Goal: Answer question/provide support: Share knowledge or assist other users

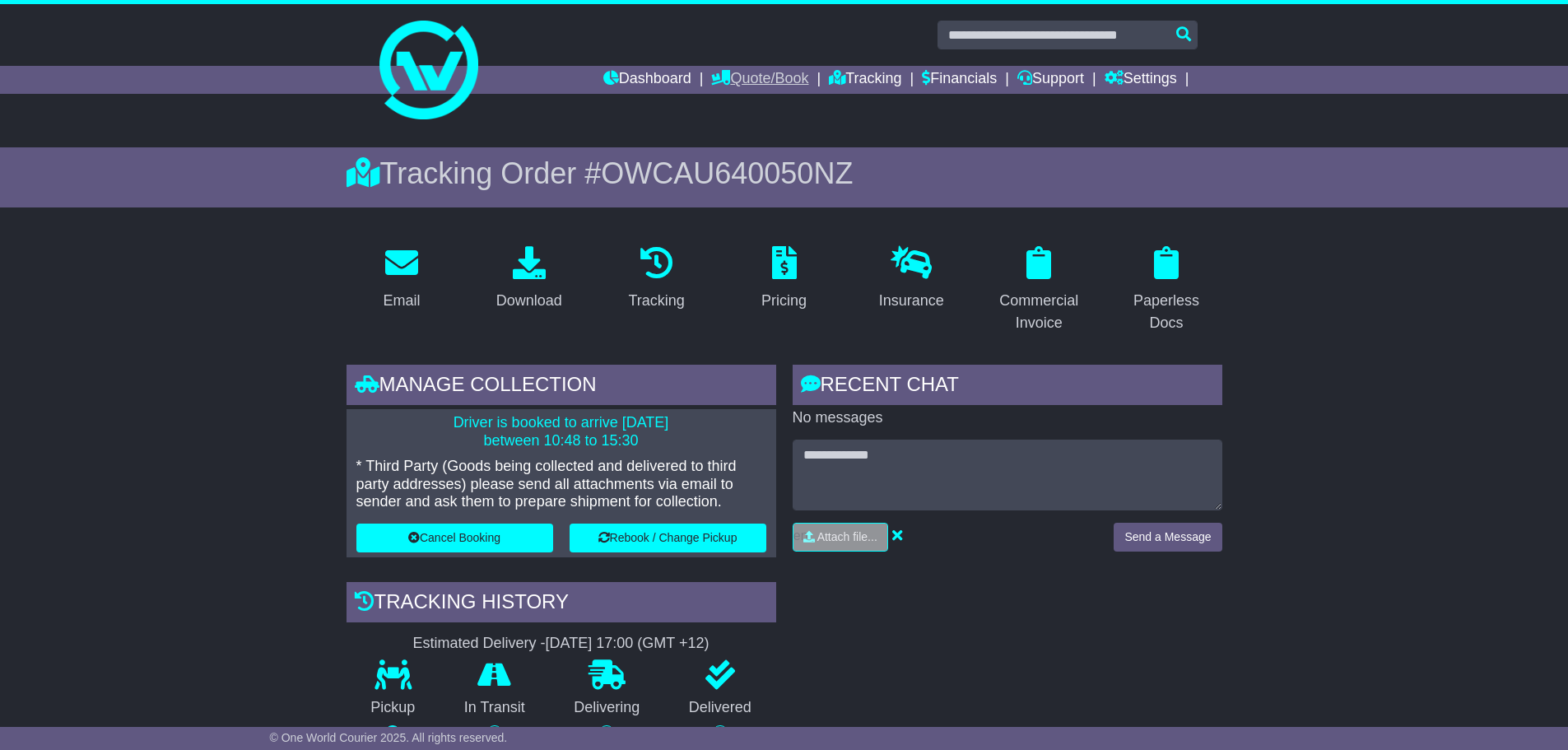
click at [755, 82] on link "Quote/Book" at bounding box center [760, 79] width 97 height 28
click at [831, 82] on link "Tracking" at bounding box center [865, 79] width 73 height 28
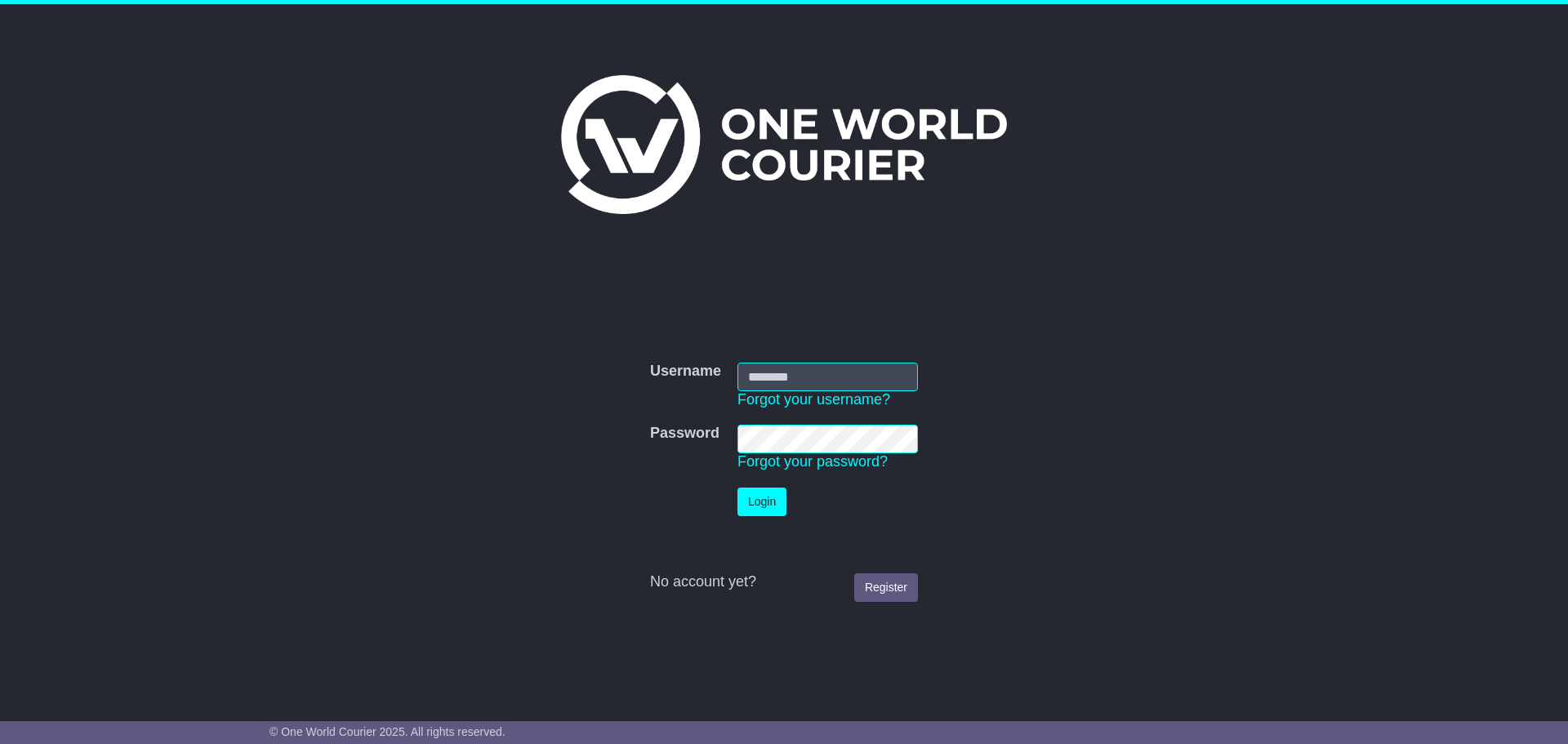
type input "**********"
click at [766, 488] on button "Login" at bounding box center [762, 502] width 49 height 29
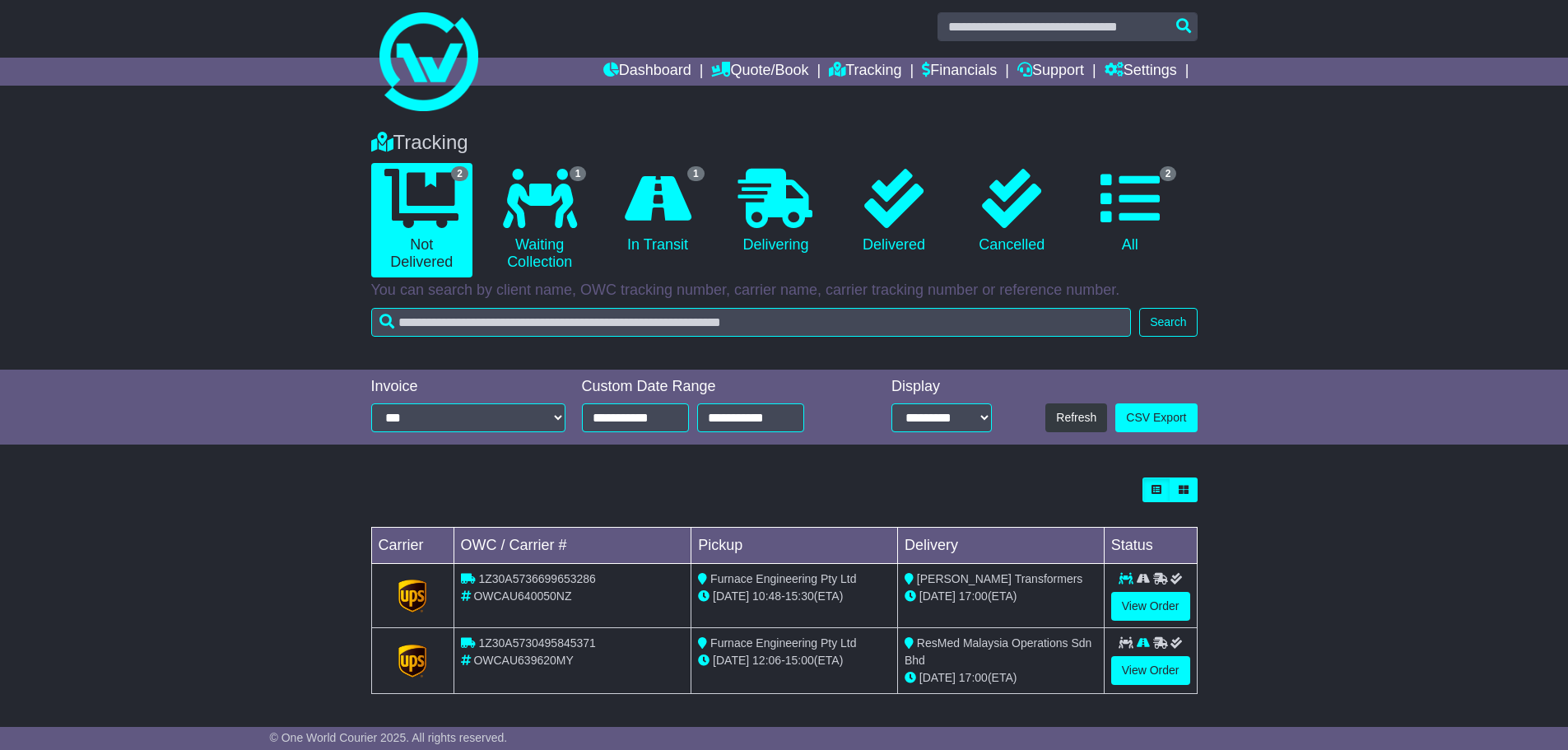
scroll to position [11, 0]
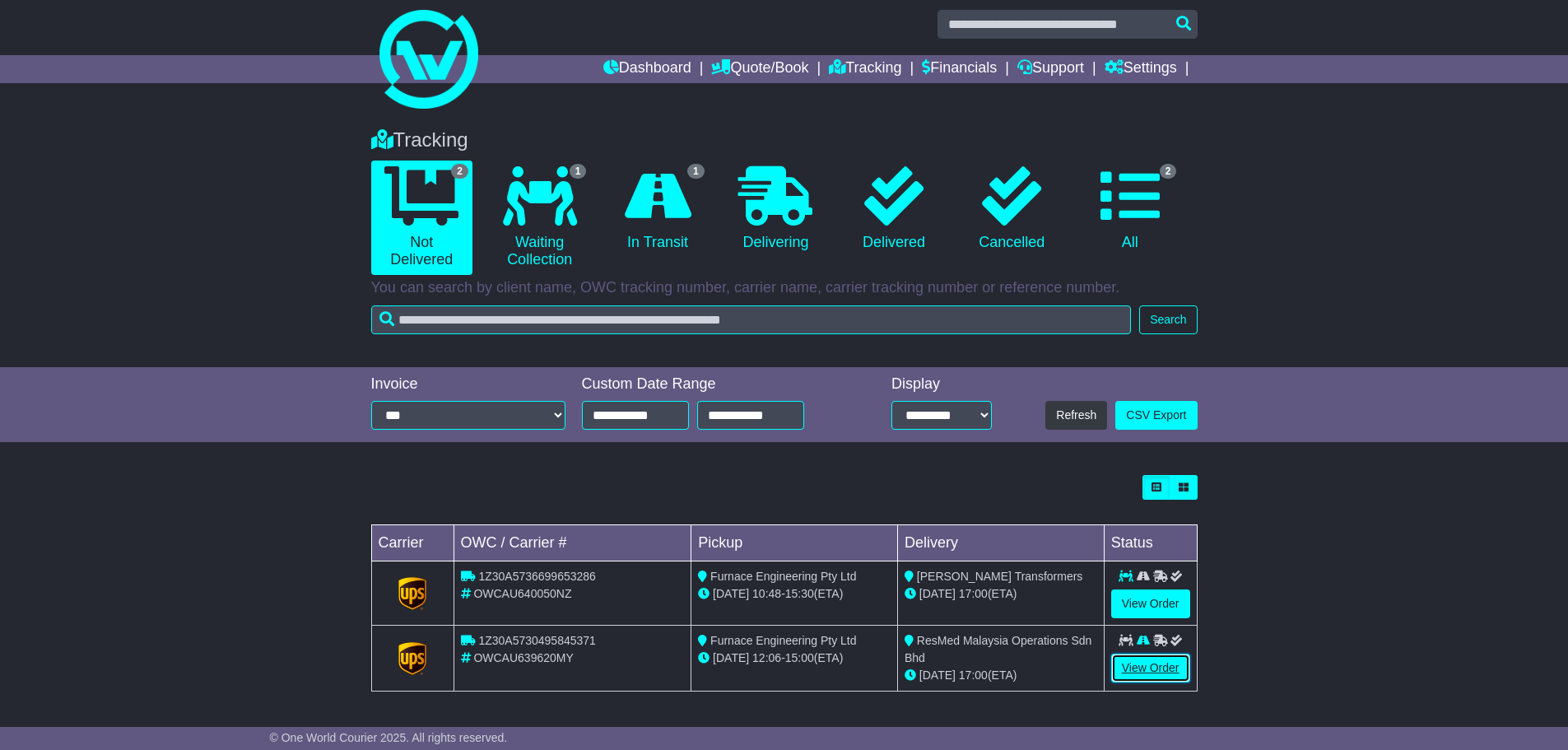
click at [1157, 664] on link "View Order" at bounding box center [1150, 668] width 79 height 29
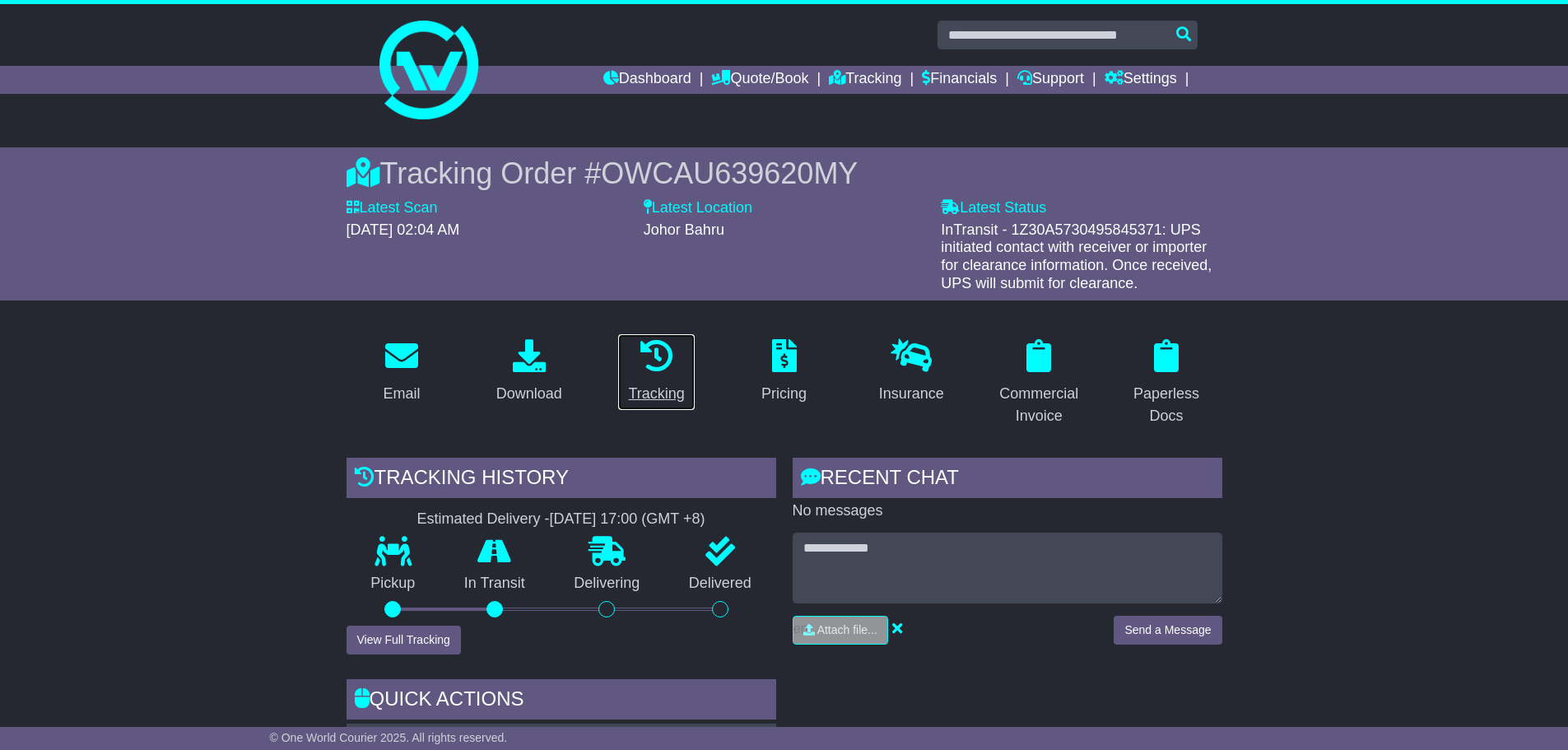
click at [666, 395] on div "Tracking" at bounding box center [656, 394] width 56 height 22
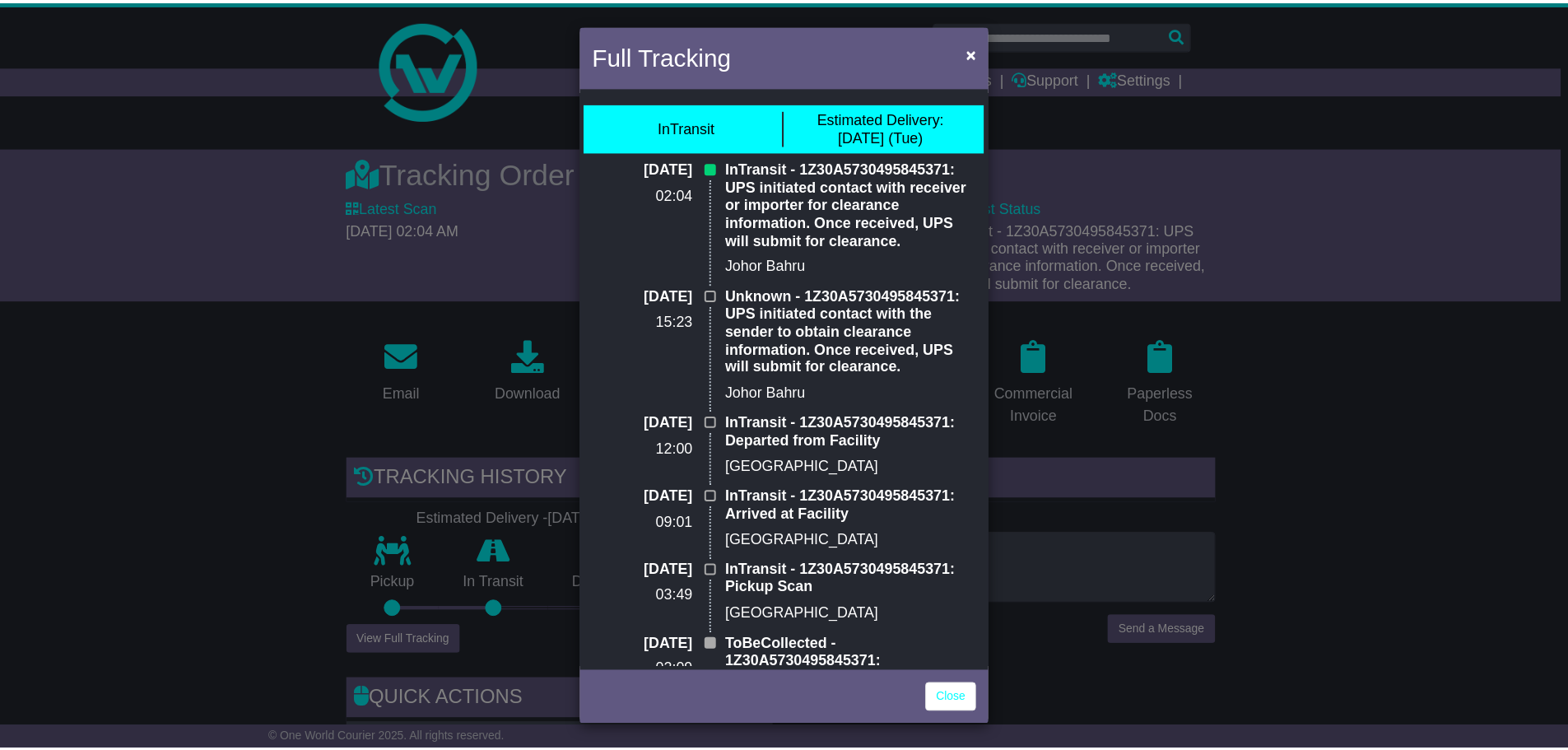
scroll to position [65, 0]
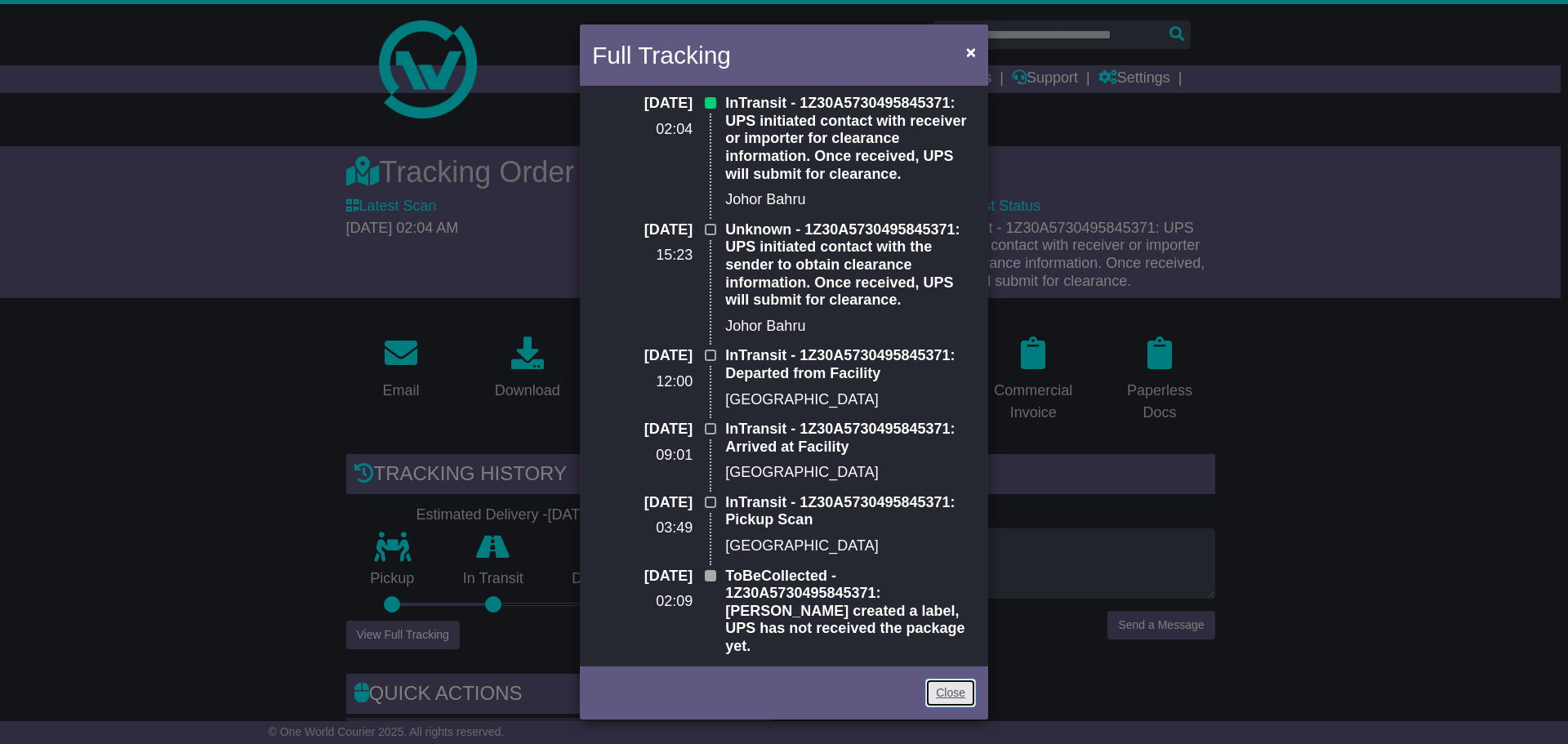
click at [961, 700] on link "Close" at bounding box center [951, 693] width 51 height 29
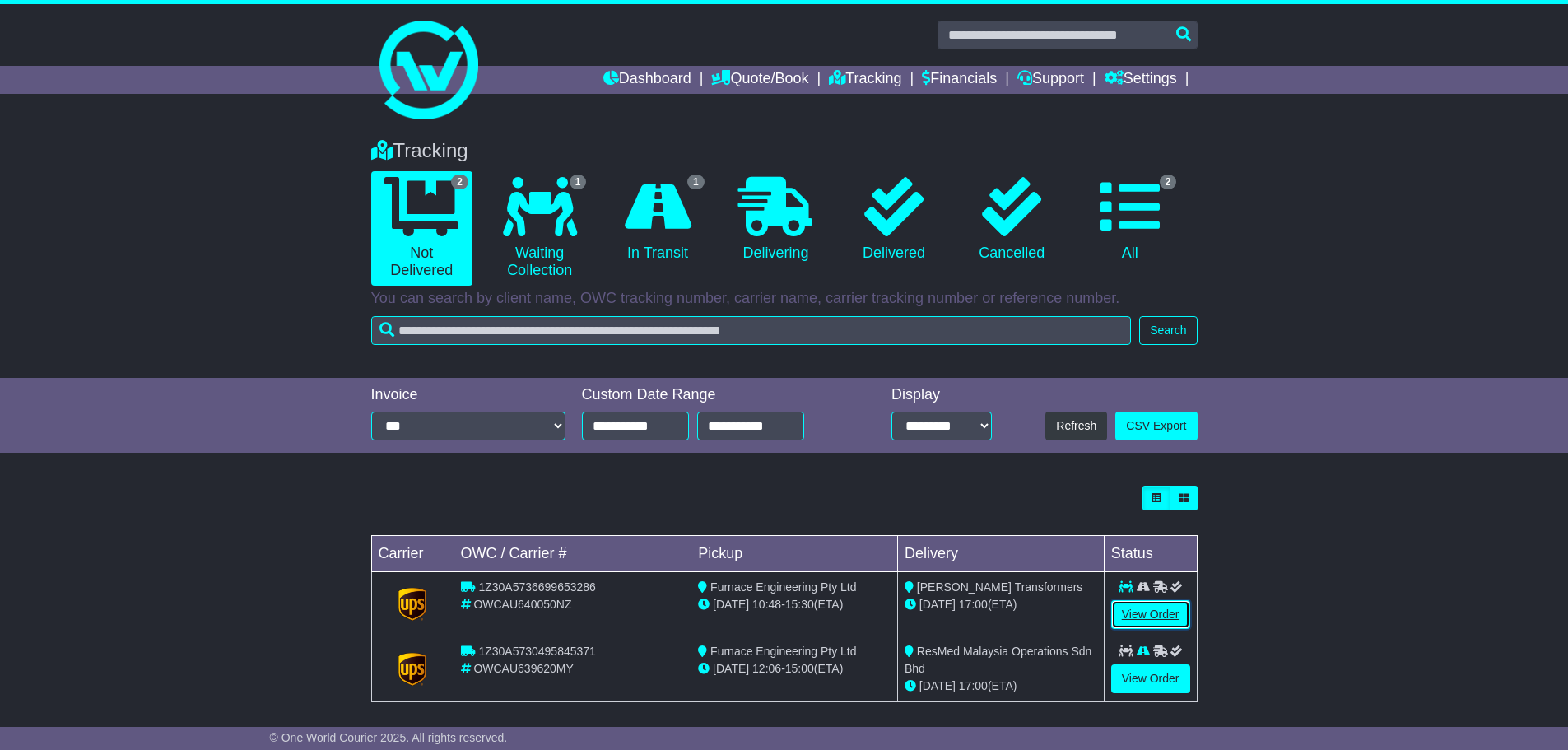
click at [1172, 627] on link "View Order" at bounding box center [1150, 615] width 79 height 29
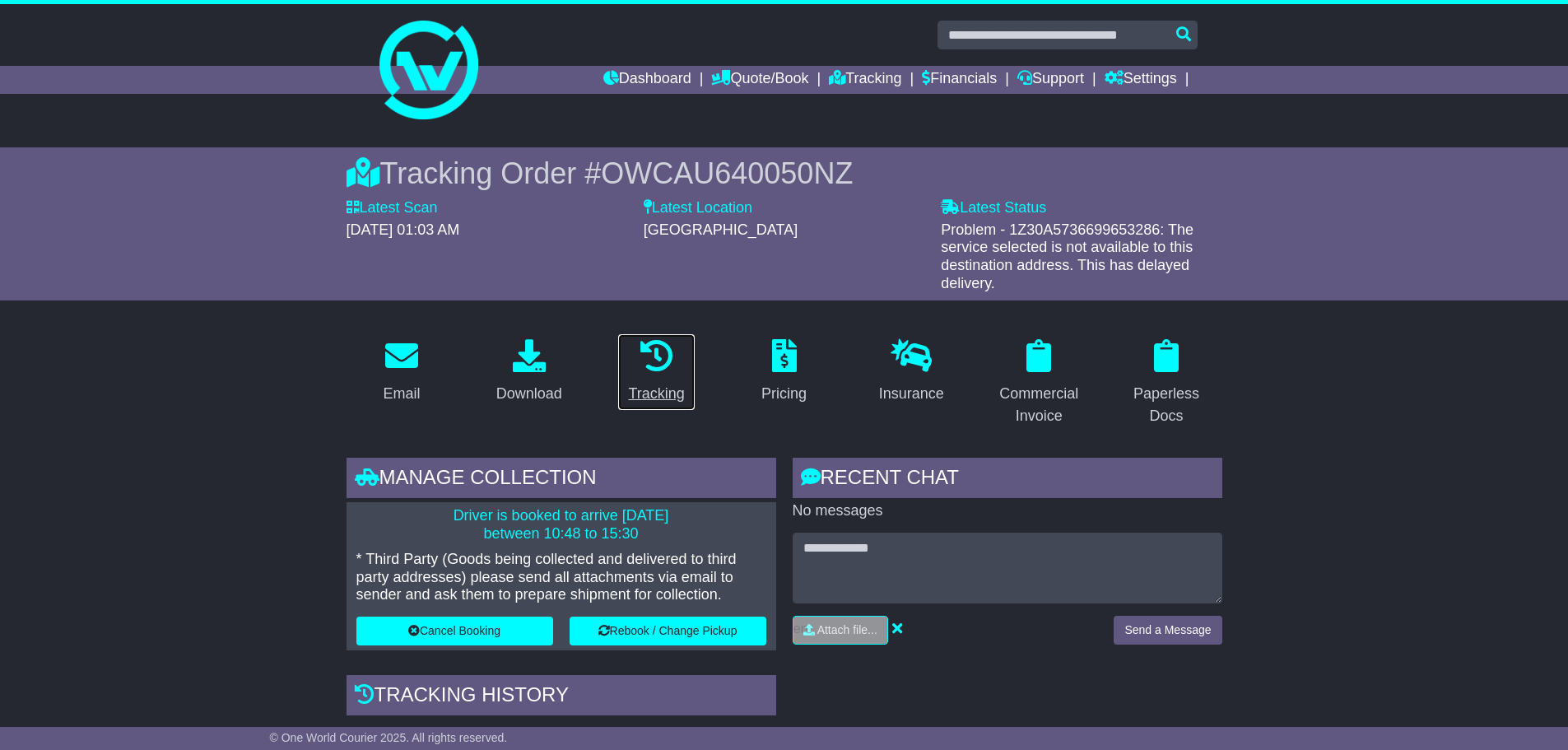
click at [681, 393] on div "Tracking" at bounding box center [656, 394] width 56 height 22
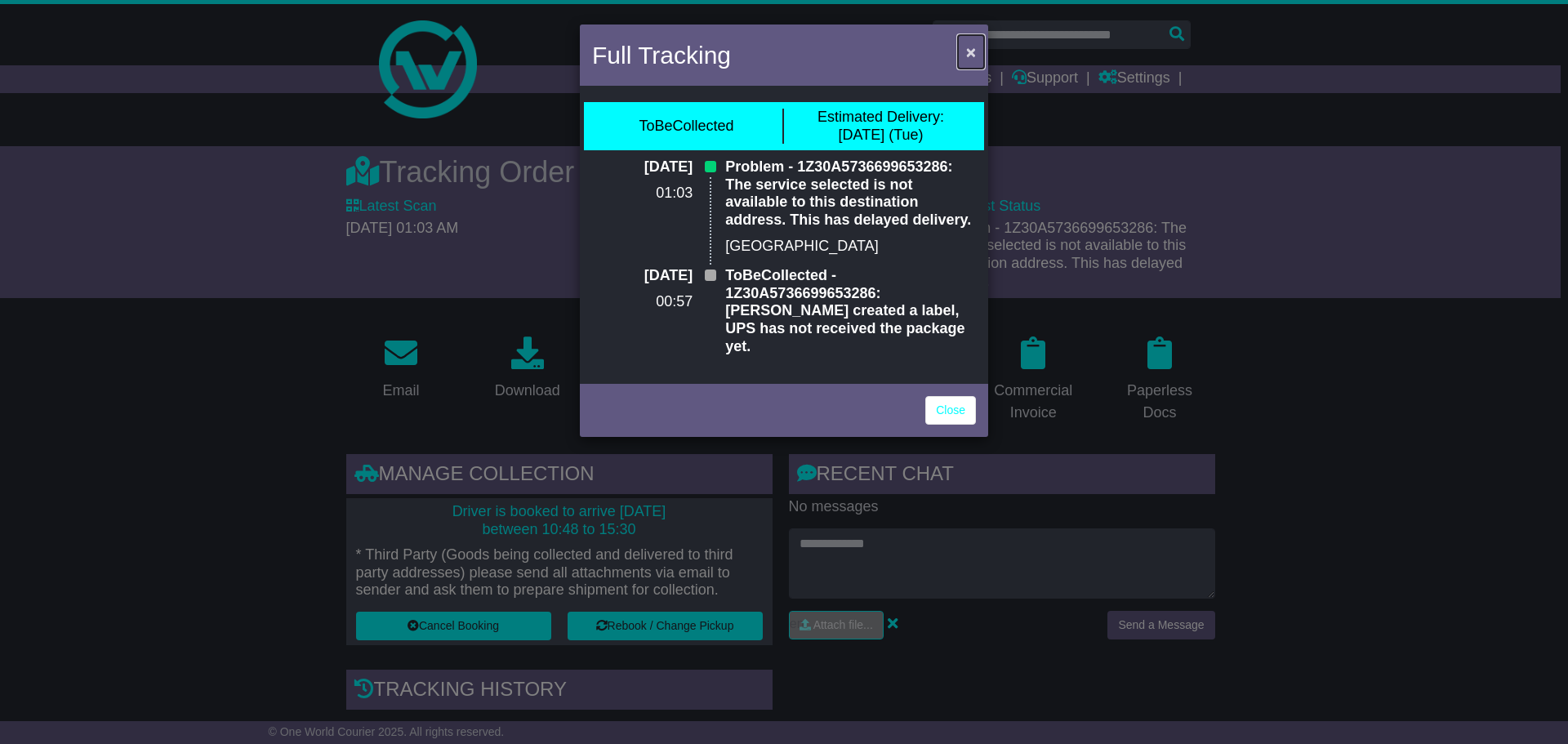
click at [975, 44] on span "×" at bounding box center [970, 51] width 10 height 19
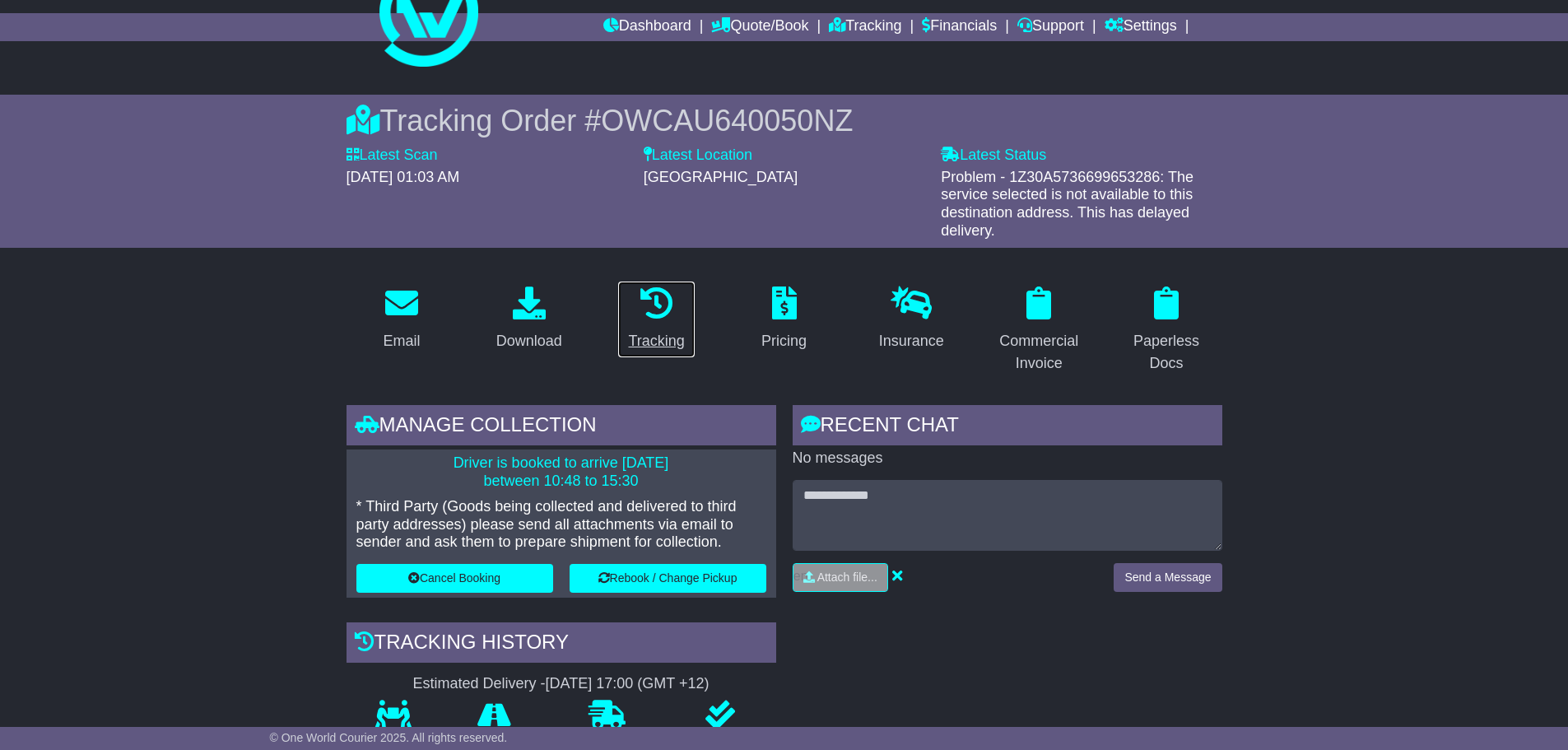
scroll to position [165, 0]
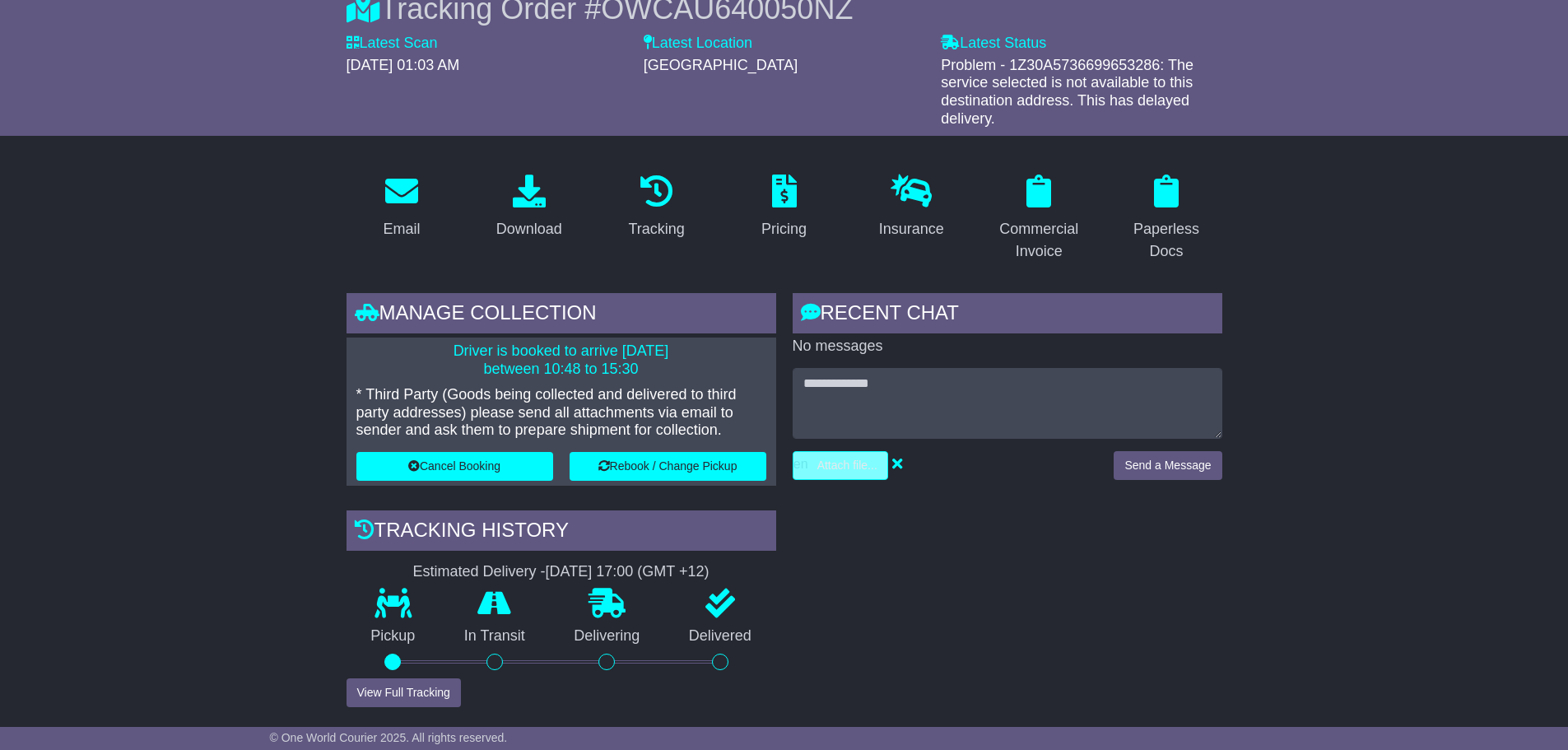
click at [851, 471] on input "file" at bounding box center [763, 466] width 249 height 27
type input "**********"
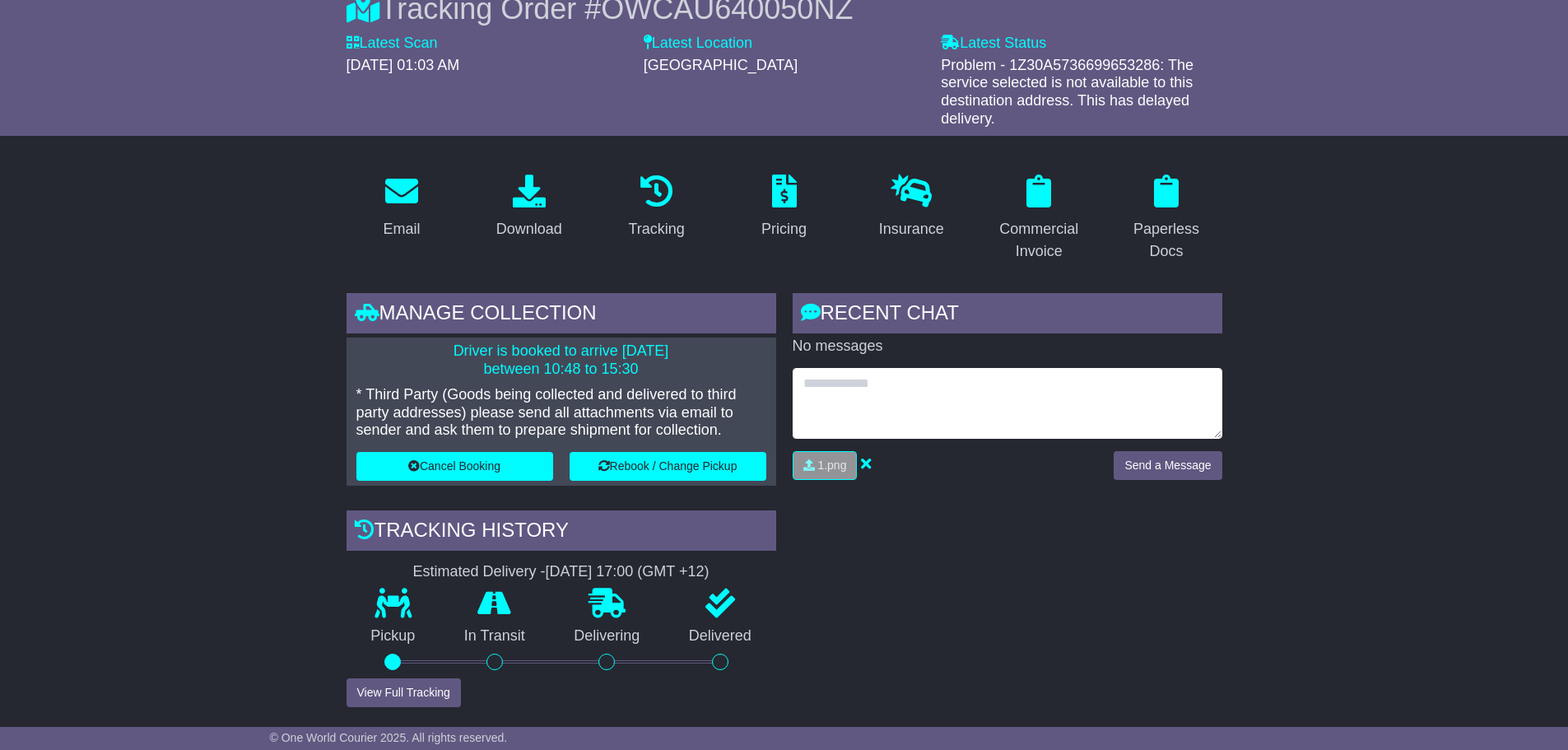
click at [829, 409] on textarea at bounding box center [1007, 403] width 430 height 71
type textarea "**********"
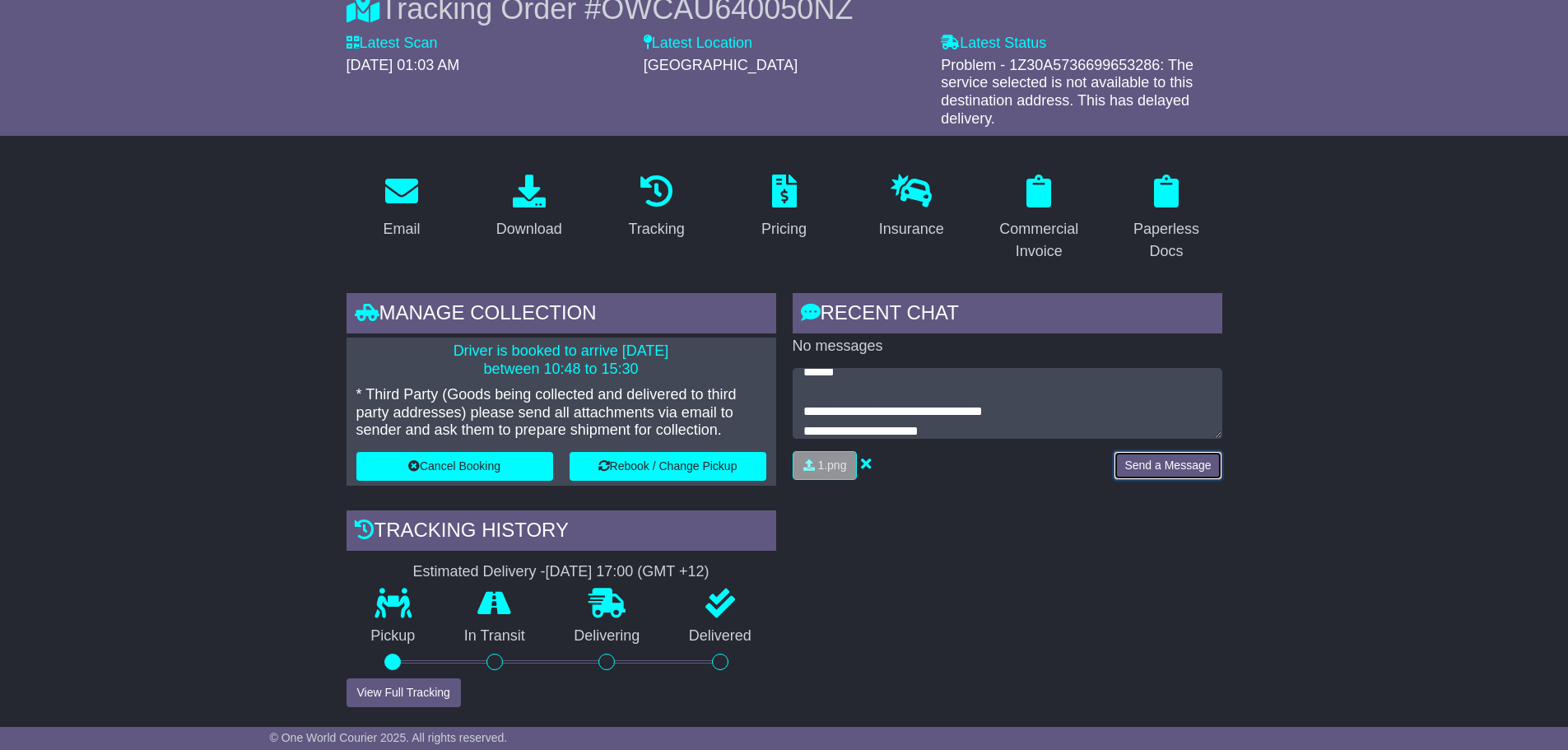
click at [1166, 463] on button "Send a Message" at bounding box center [1168, 466] width 108 height 29
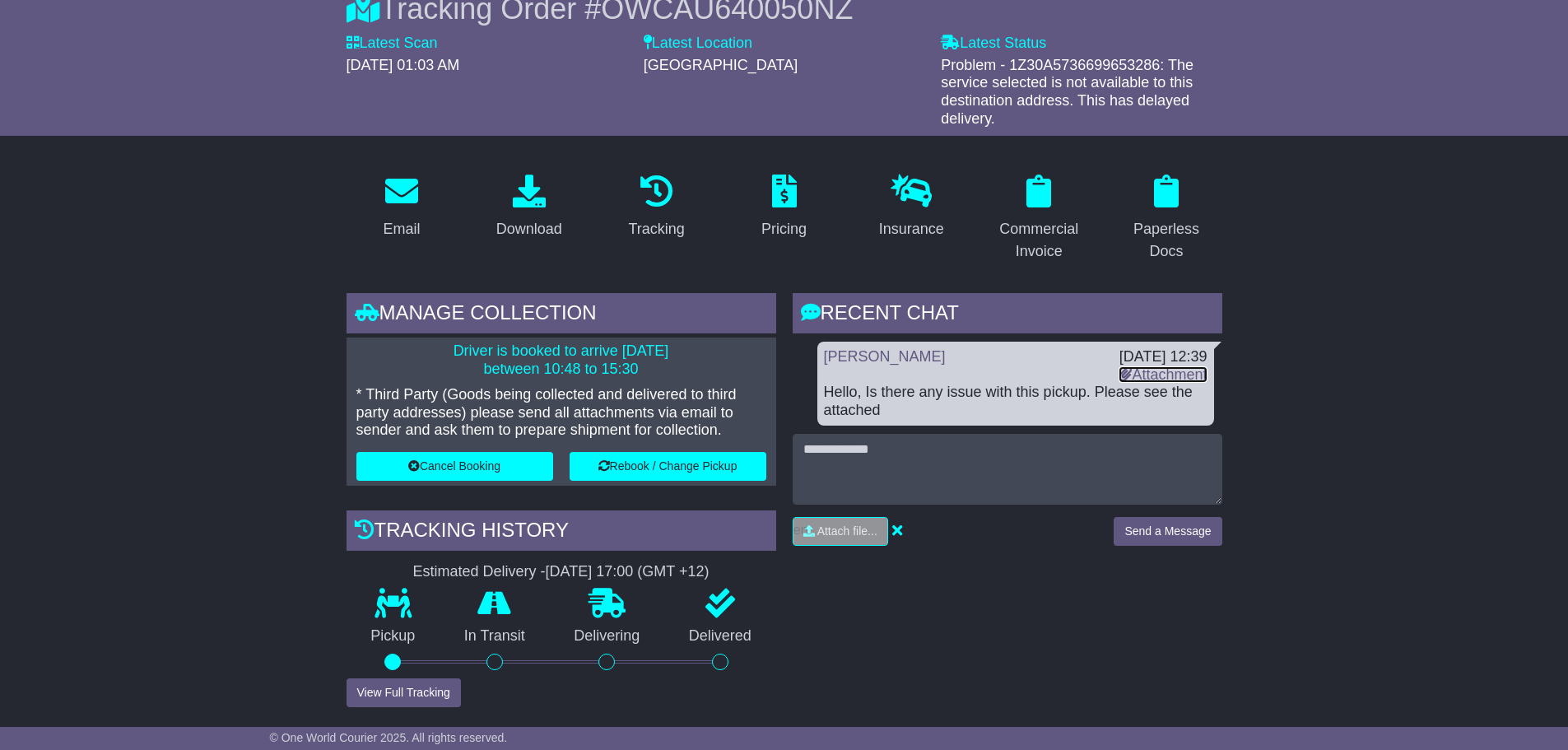
click at [1156, 374] on link "Attachment" at bounding box center [1162, 375] width 88 height 16
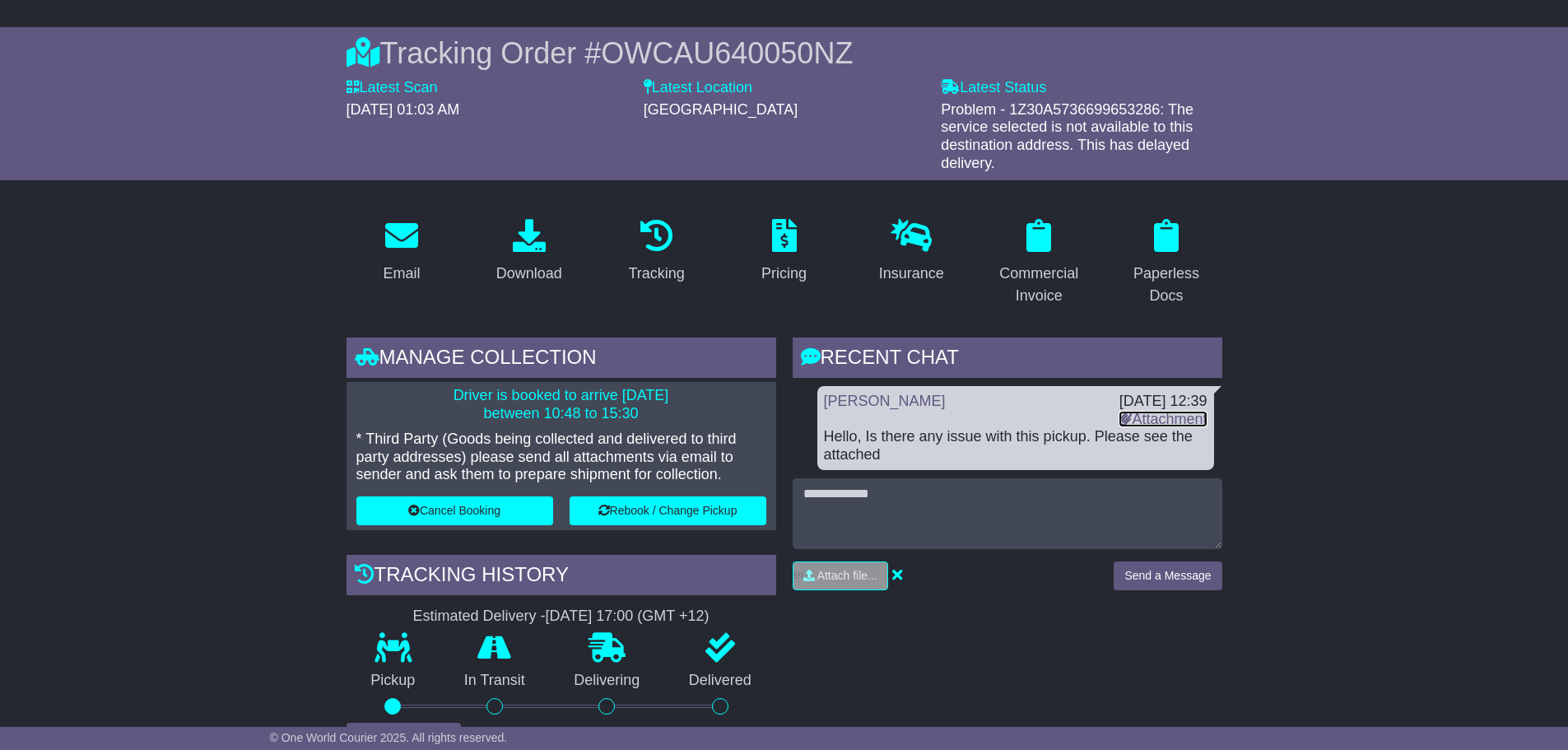
scroll to position [42, 0]
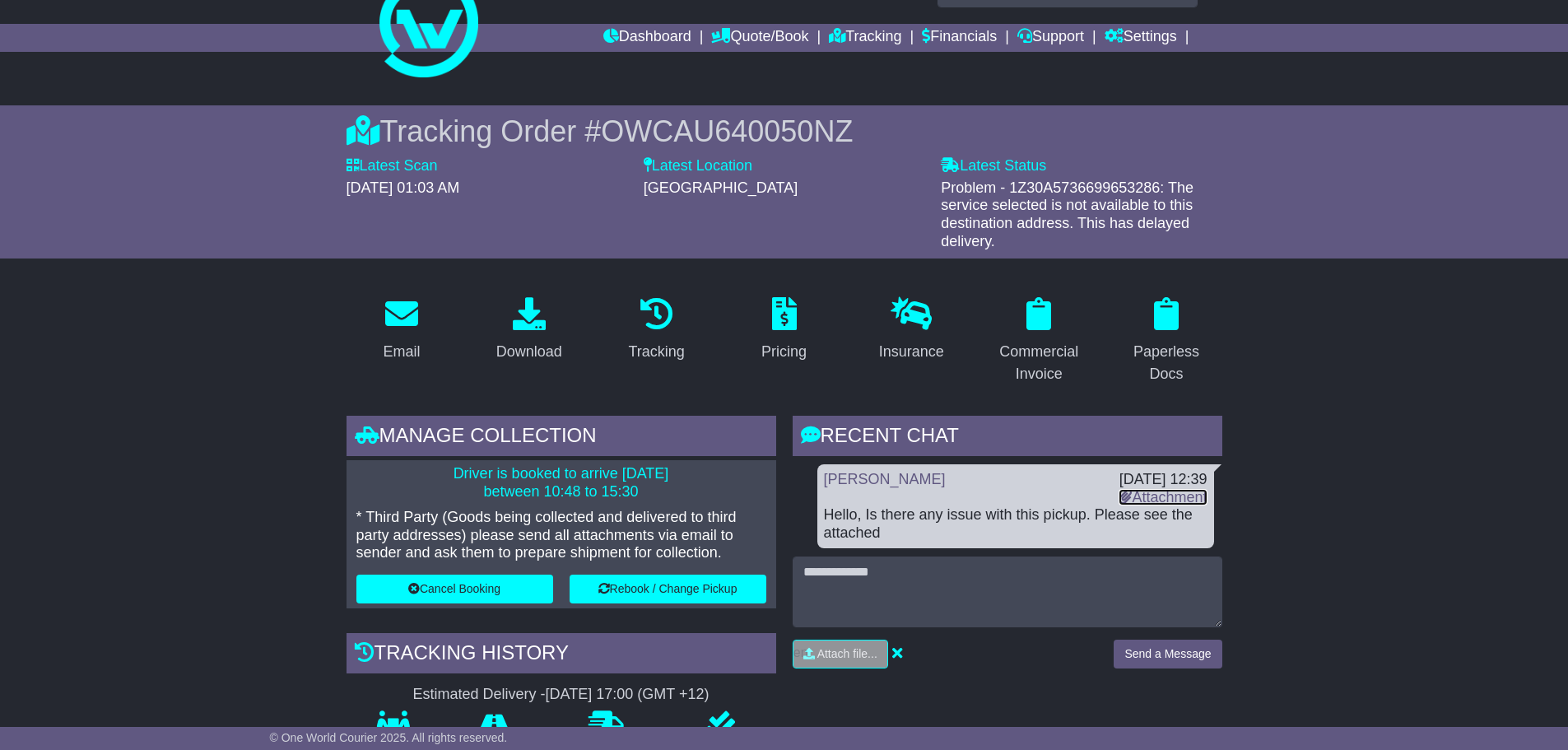
click at [1149, 493] on link "Attachment" at bounding box center [1162, 497] width 88 height 16
click at [829, 37] on icon at bounding box center [837, 35] width 16 height 15
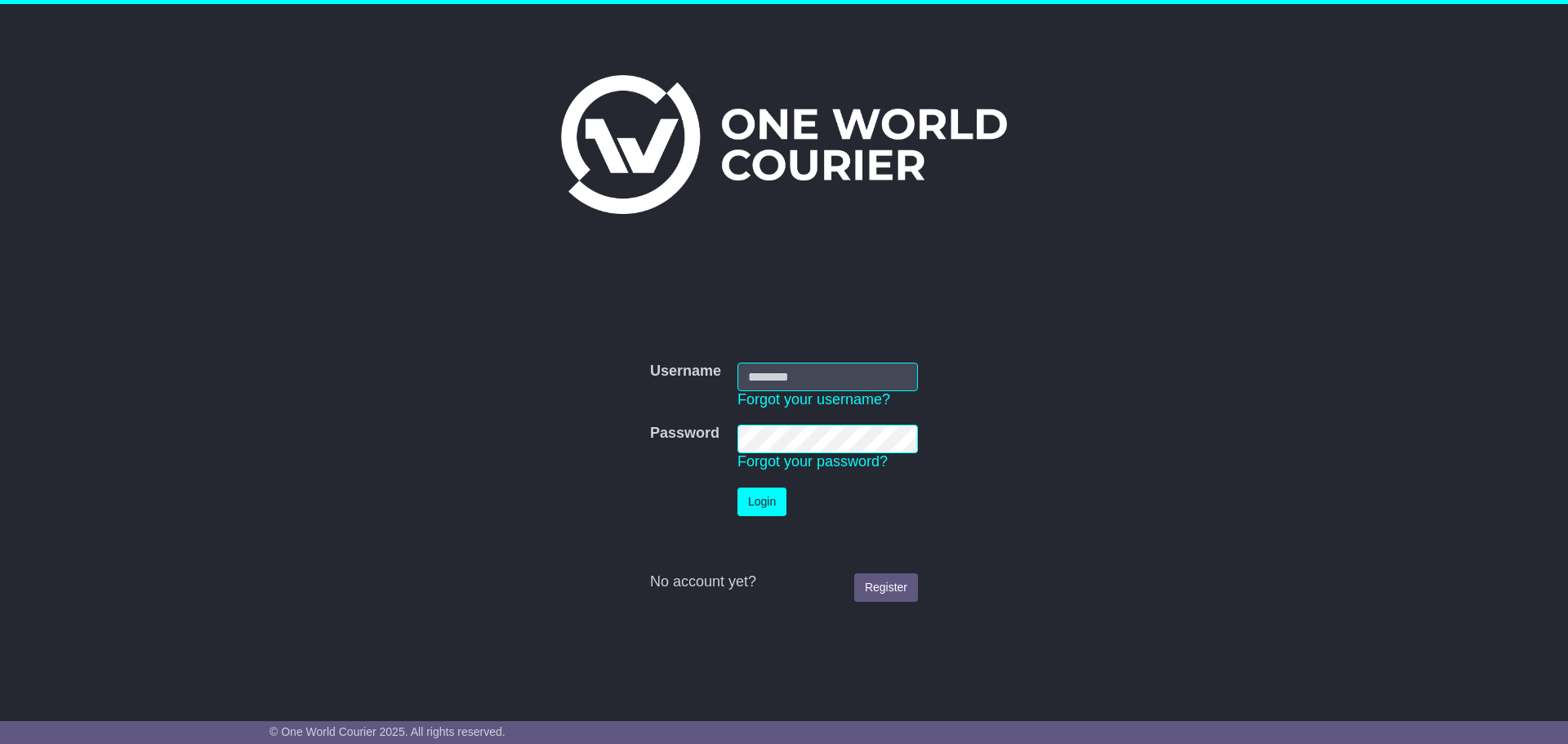
type input "**********"
click at [768, 514] on button "Login" at bounding box center [762, 502] width 49 height 29
